Goal: Find specific page/section: Find specific page/section

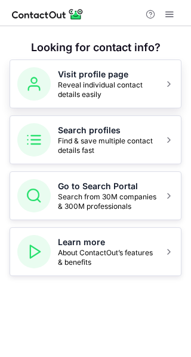
click at [82, 93] on span "Reveal individual contact details easily" at bounding box center [107, 89] width 99 height 19
